Goal: Task Accomplishment & Management: Manage account settings

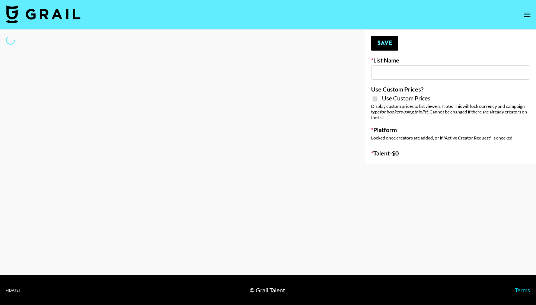
type input "Earth Cure (12th Aug)"
checkbox input "true"
select select "Brand"
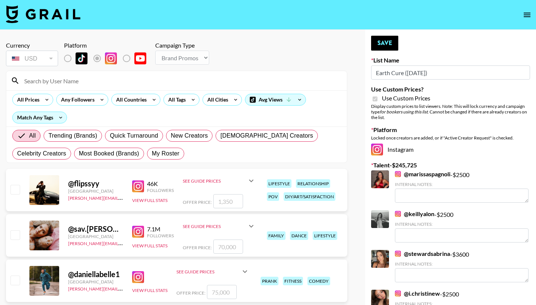
click at [165, 77] on input at bounding box center [181, 81] width 323 height 12
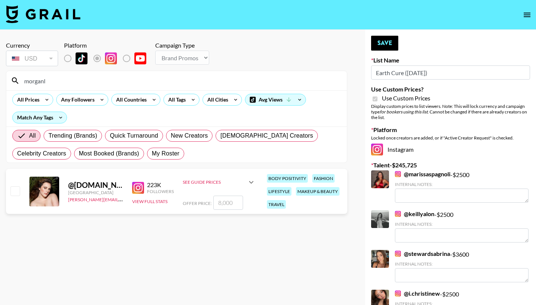
type input "Morgan"
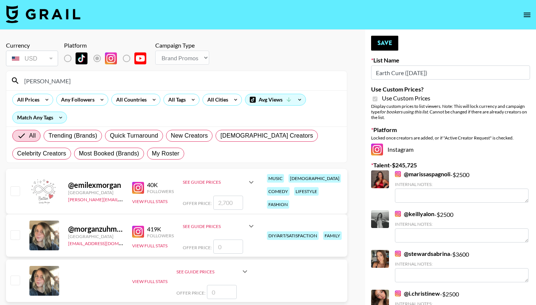
click at [16, 194] on input "checkbox" at bounding box center [14, 191] width 9 height 9
checkbox input "true"
type input "2700"
click at [15, 189] on input "checkbox" at bounding box center [14, 191] width 9 height 9
checkbox input "false"
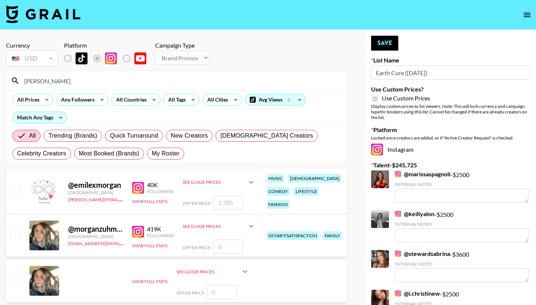
click at [62, 87] on div "Morgan" at bounding box center [176, 80] width 341 height 19
click at [62, 85] on input "Morgan" at bounding box center [181, 81] width 323 height 12
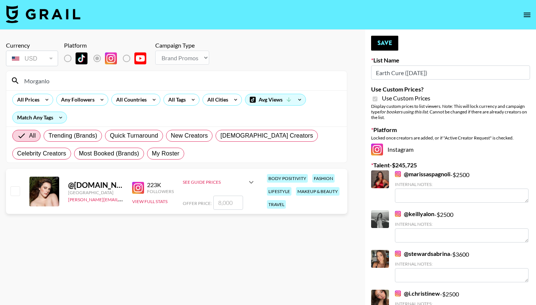
type input "Morganlo"
click at [15, 192] on input "checkbox" at bounding box center [14, 191] width 9 height 9
checkbox input "true"
type input "8000"
click at [220, 203] on input "8000" at bounding box center [228, 203] width 30 height 14
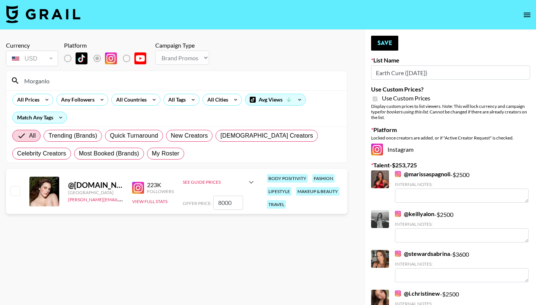
checkbox input "false"
checkbox input "true"
type input "4000"
click at [391, 45] on button "Save" at bounding box center [384, 43] width 27 height 15
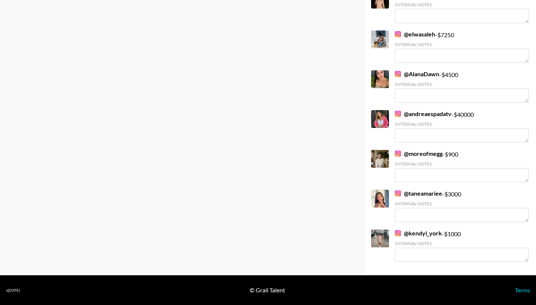
scroll to position [1917, 0]
click at [423, 113] on link "@ andreaespadatv" at bounding box center [423, 113] width 57 height 7
click at [418, 78] on div "@ AlanaDawn - $ 4500 Internal Notes:" at bounding box center [462, 86] width 134 height 32
click at [418, 75] on link "@ AlanaDawn" at bounding box center [417, 73] width 44 height 7
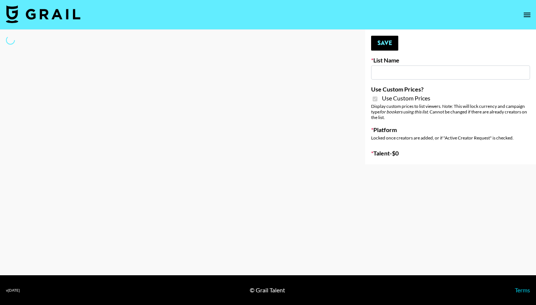
type input "Lip Liner Stain (8th Aug)"
checkbox input "true"
select select "Brand"
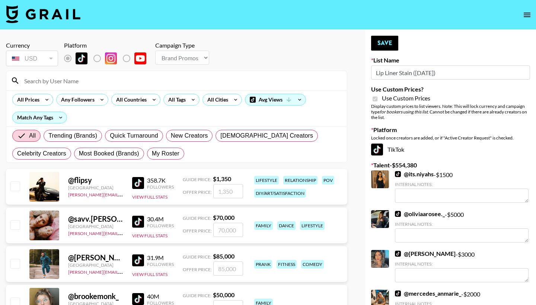
click at [197, 79] on input at bounding box center [181, 81] width 323 height 12
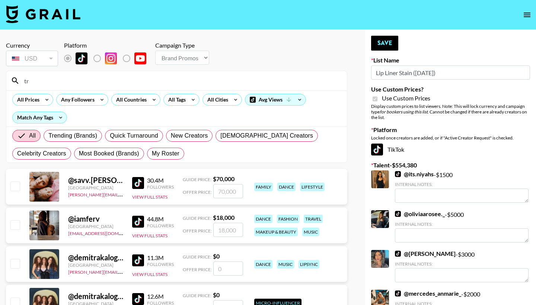
type input "tra"
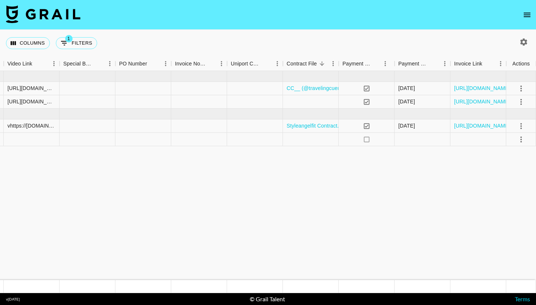
scroll to position [0, 700]
click at [524, 15] on icon "open drawer" at bounding box center [527, 15] width 7 height 4
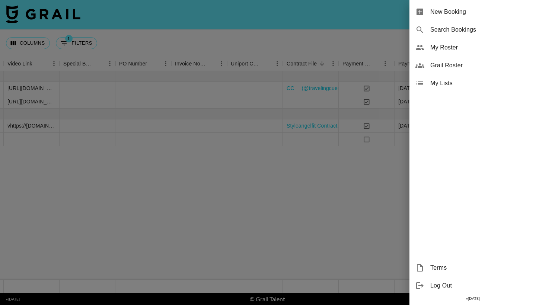
click at [461, 42] on div "My Roster" at bounding box center [473, 48] width 127 height 18
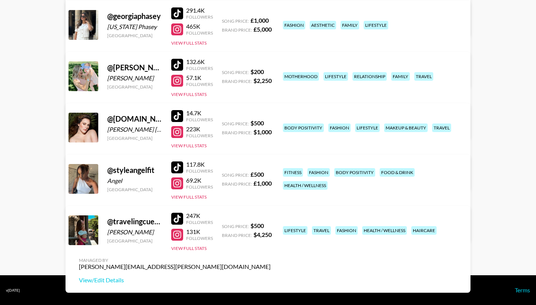
scroll to position [164, 0]
click at [271, 225] on link "View/Edit Details" at bounding box center [175, 228] width 192 height 7
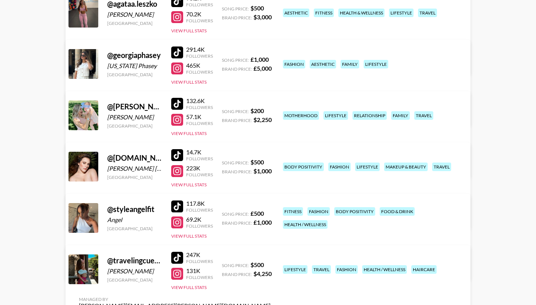
scroll to position [126, 0]
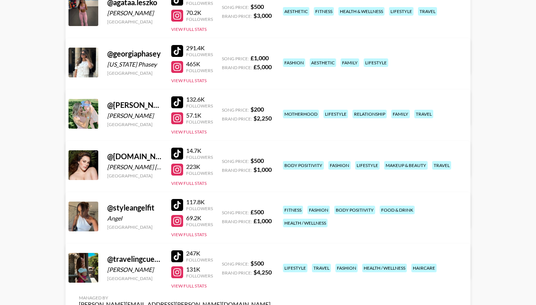
click at [271, 263] on link "View/Edit Details" at bounding box center [175, 266] width 192 height 7
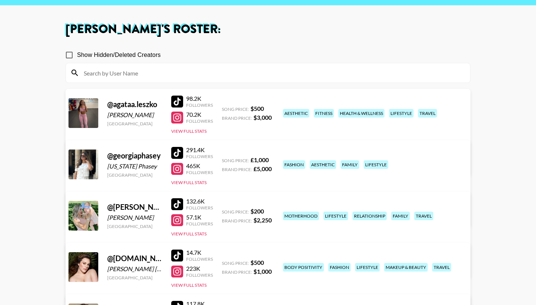
click at [271, 159] on link "View/Edit Details" at bounding box center [175, 162] width 192 height 7
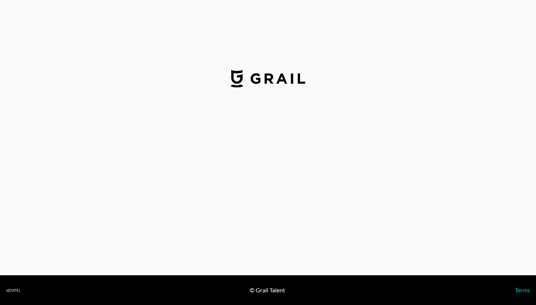
select select "GBP"
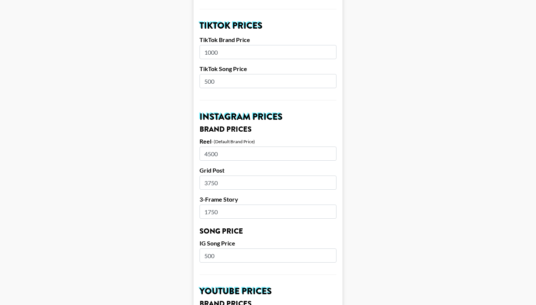
scroll to position [267, 0]
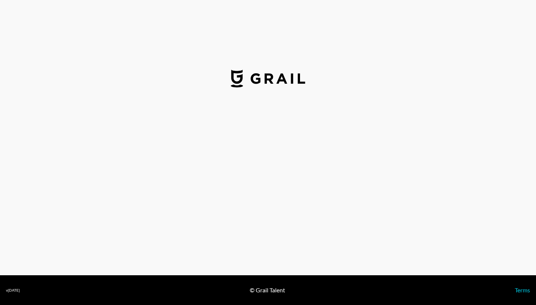
select select "GBP"
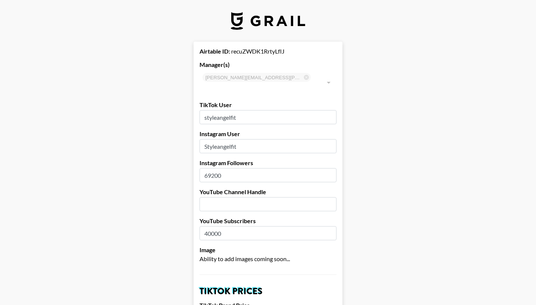
type input "[GEOGRAPHIC_DATA]"
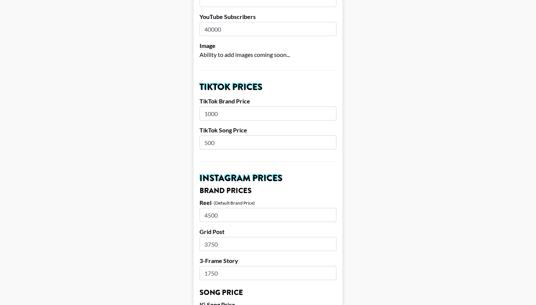
scroll to position [209, 0]
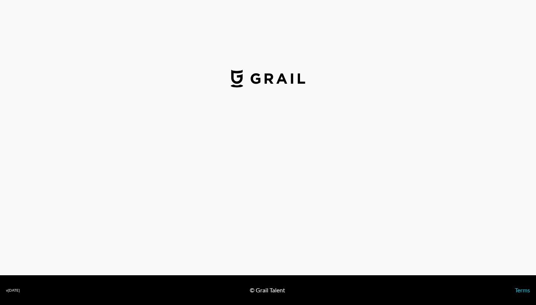
select select "USD"
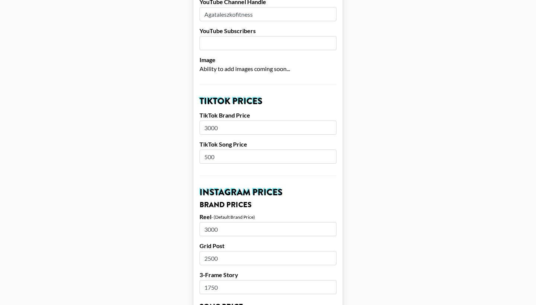
scroll to position [276, 0]
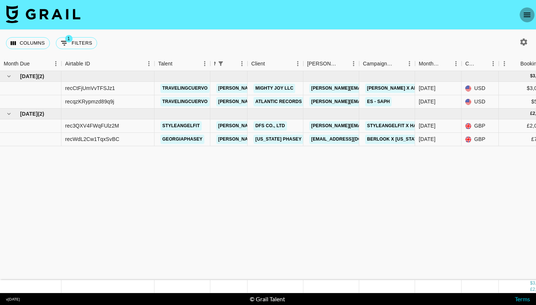
click at [525, 18] on icon "open drawer" at bounding box center [527, 14] width 9 height 9
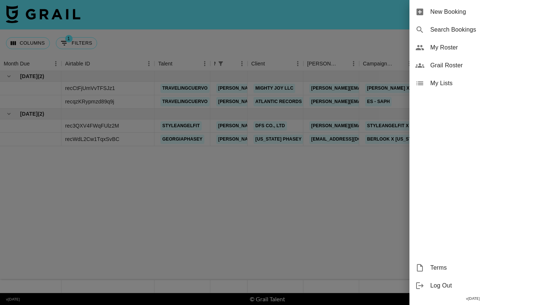
click at [470, 45] on span "My Roster" at bounding box center [481, 47] width 100 height 9
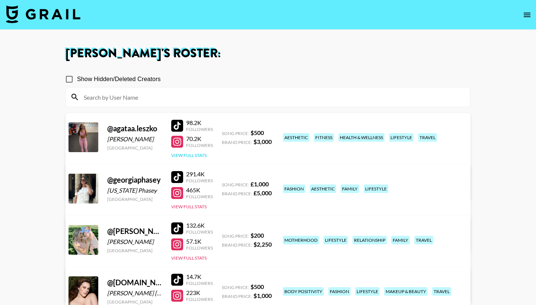
click at [185, 155] on button "View Full Stats" at bounding box center [188, 156] width 35 height 6
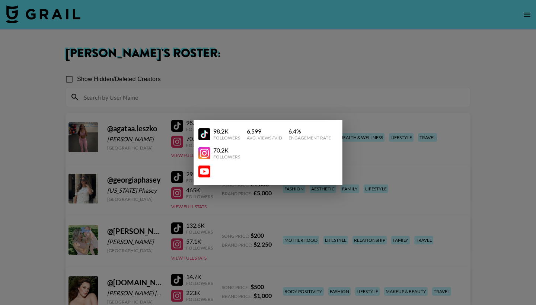
click at [170, 159] on div at bounding box center [268, 152] width 536 height 305
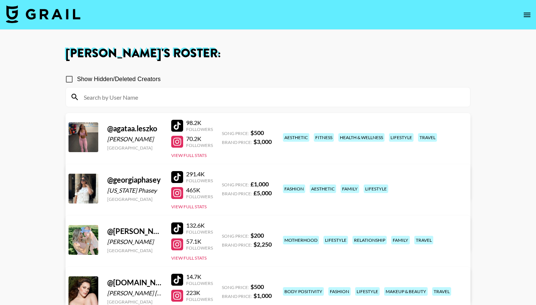
click at [271, 184] on link "View/Edit Details" at bounding box center [175, 187] width 192 height 7
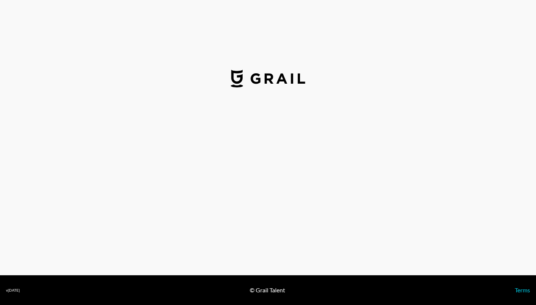
scroll to position [1, 0]
select select "USD"
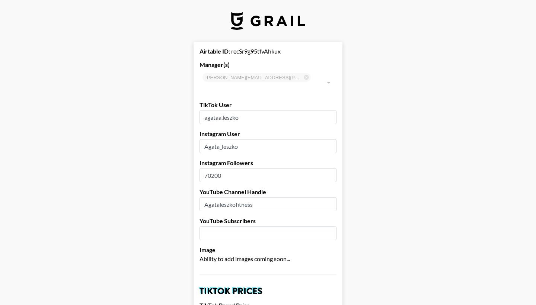
scroll to position [0, 0]
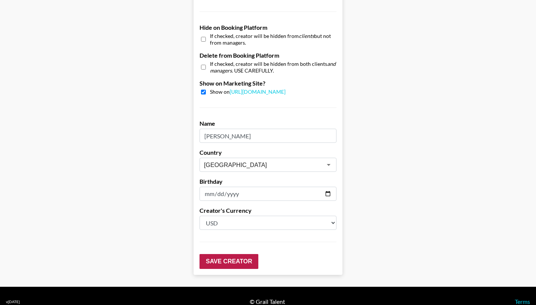
click at [240, 254] on input "Save Creator" at bounding box center [229, 261] width 59 height 15
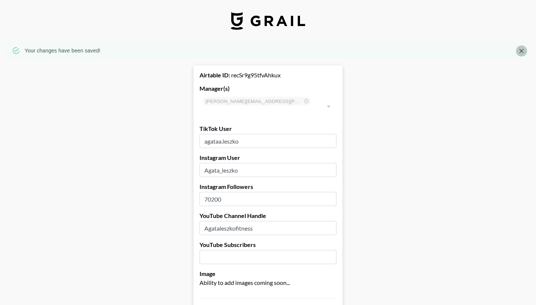
click at [517, 51] on button "Close" at bounding box center [521, 50] width 11 height 11
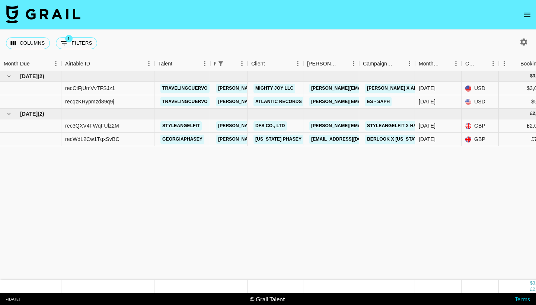
click at [528, 16] on icon "open drawer" at bounding box center [527, 14] width 9 height 9
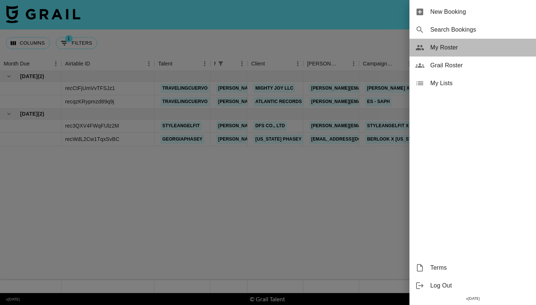
click at [439, 48] on span "My Roster" at bounding box center [481, 47] width 100 height 9
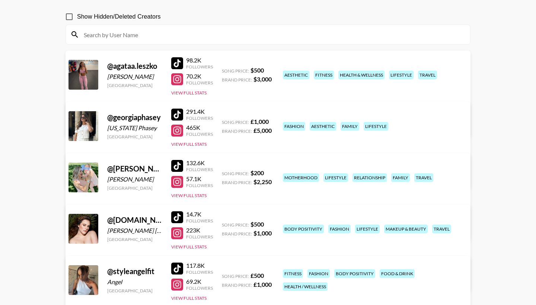
scroll to position [65, 0]
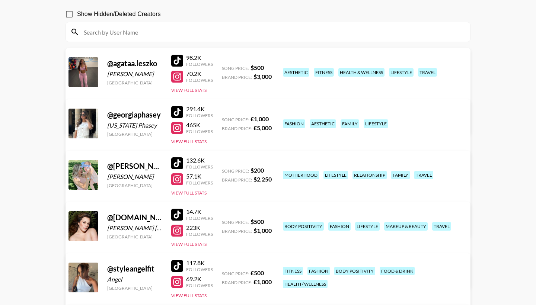
click at [271, 170] on link "View/Edit Details" at bounding box center [175, 173] width 192 height 7
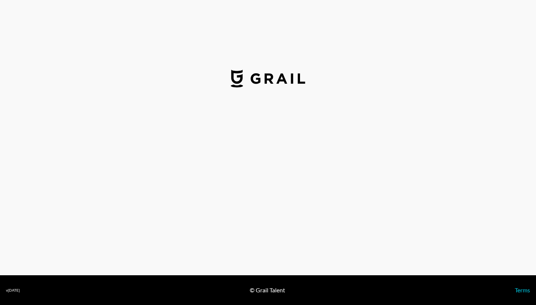
select select "GBP"
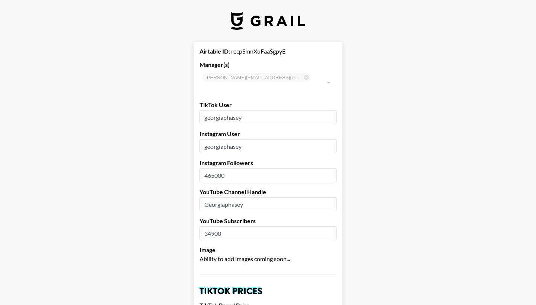
type input "[GEOGRAPHIC_DATA]"
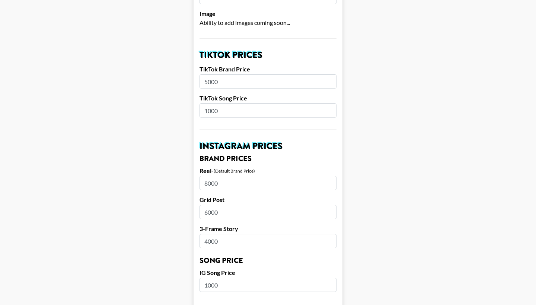
scroll to position [237, 0]
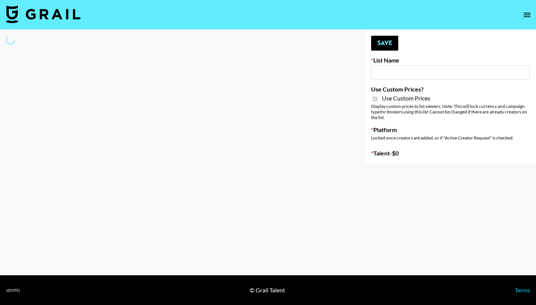
type input "SYFA"
checkbox input "true"
select select "Brand"
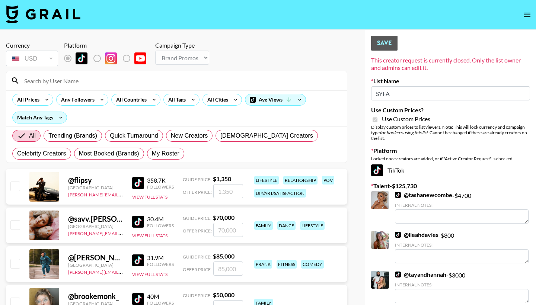
click at [241, 81] on input at bounding box center [181, 81] width 323 height 12
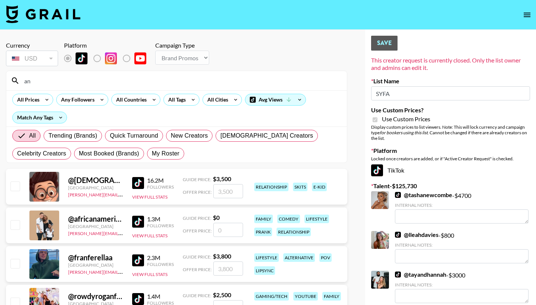
type input "a"
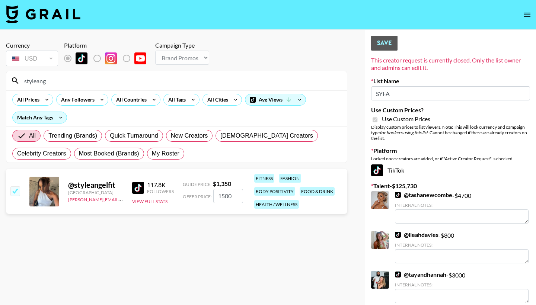
type input "styleange"
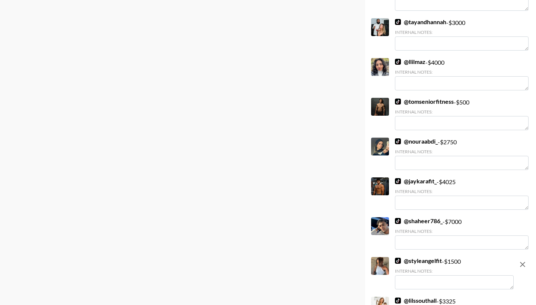
scroll to position [616, 0]
